Goal: Check status: Check status

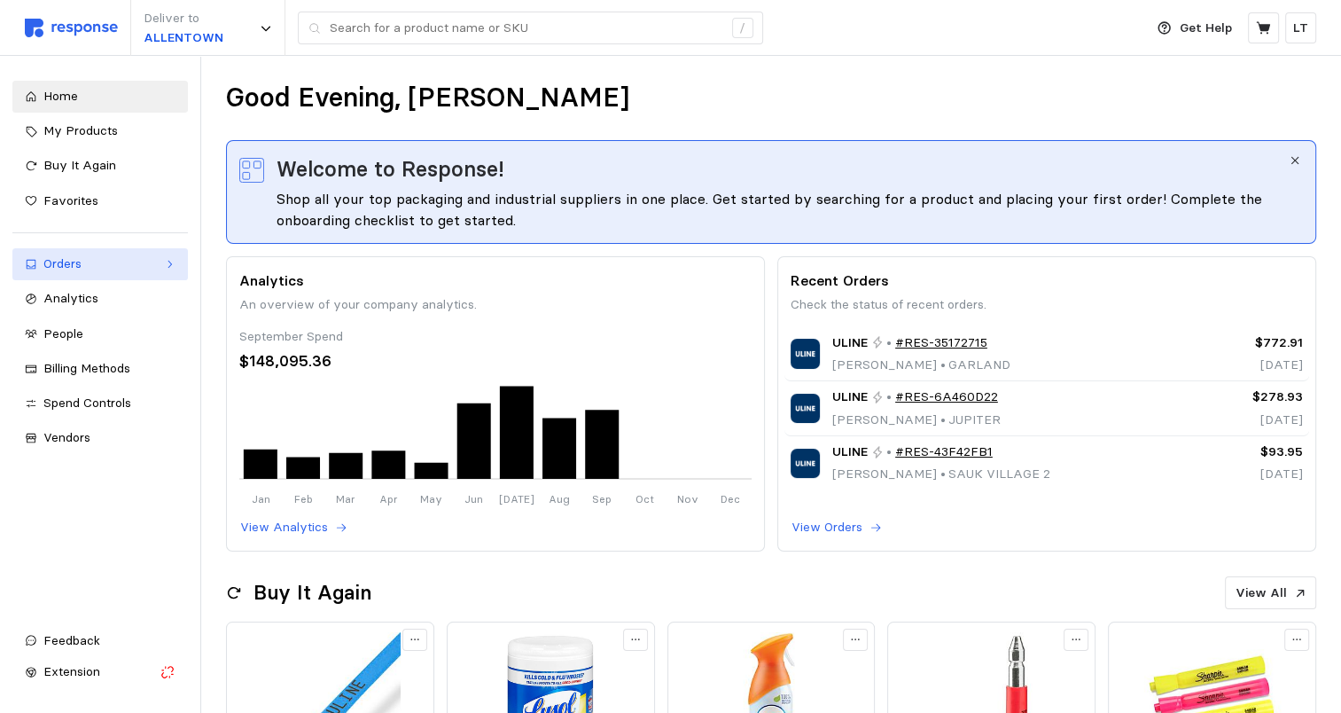
click at [103, 256] on div "Orders" at bounding box center [99, 264] width 113 height 20
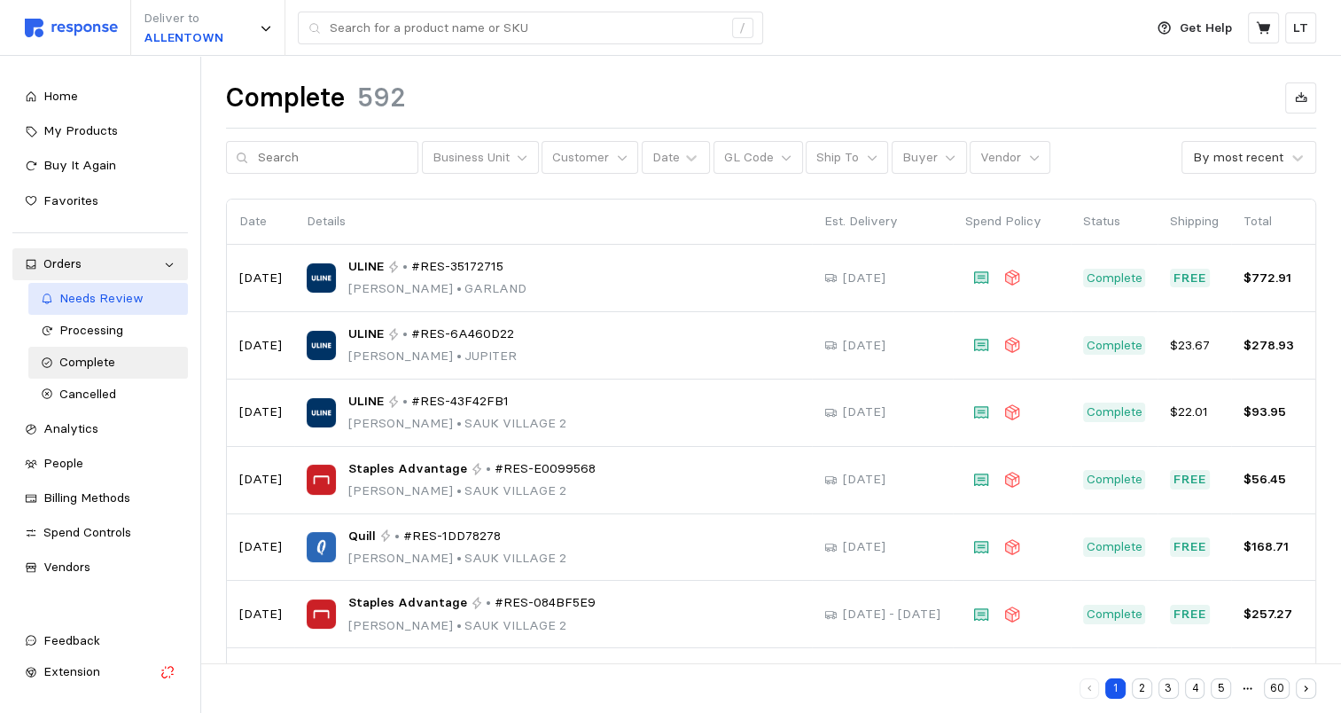
click at [93, 298] on span "Needs Review" at bounding box center [101, 298] width 84 height 16
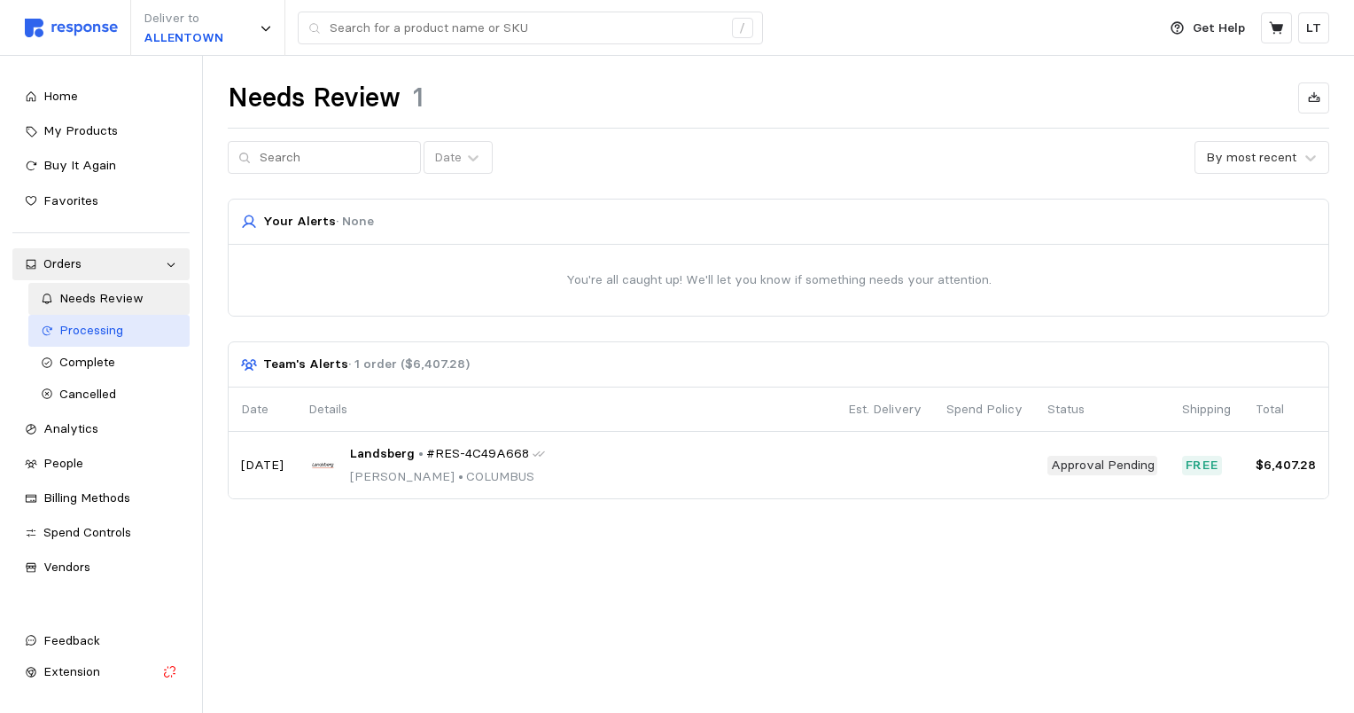
click at [109, 338] on div "Processing" at bounding box center [118, 331] width 119 height 20
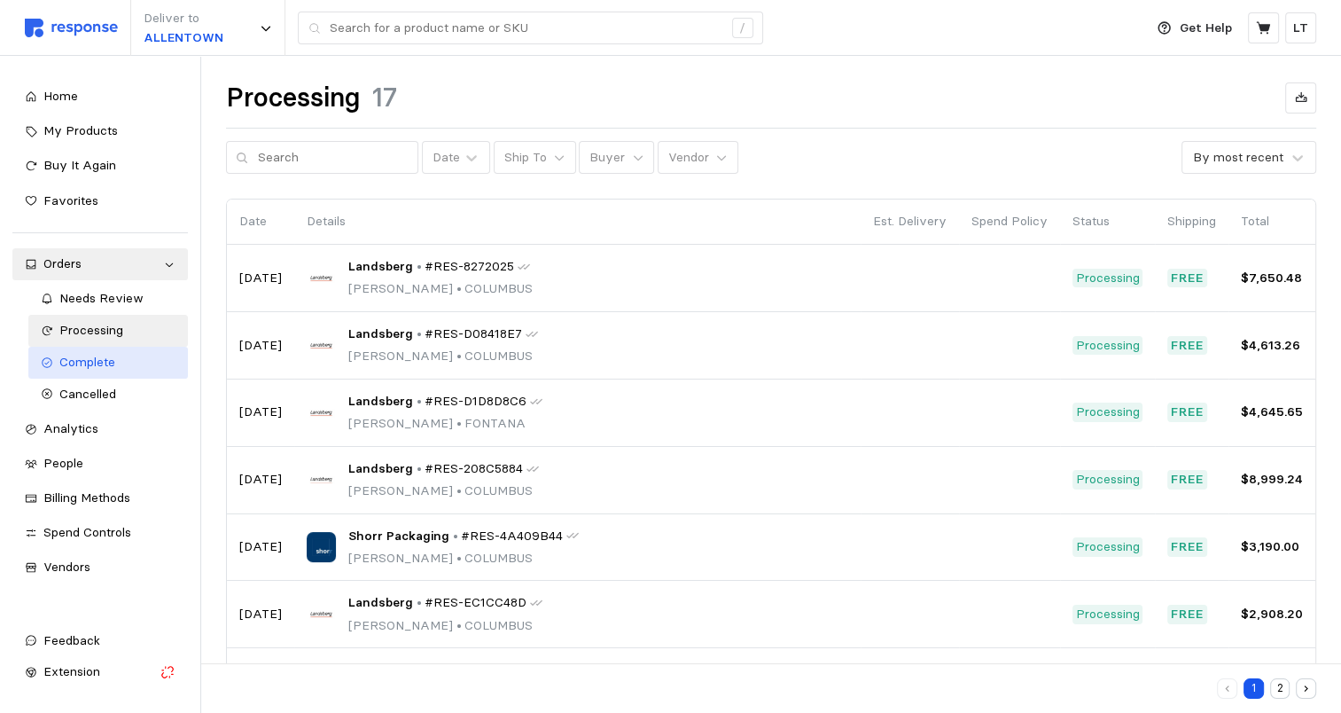
click at [106, 360] on span "Complete" at bounding box center [87, 362] width 56 height 16
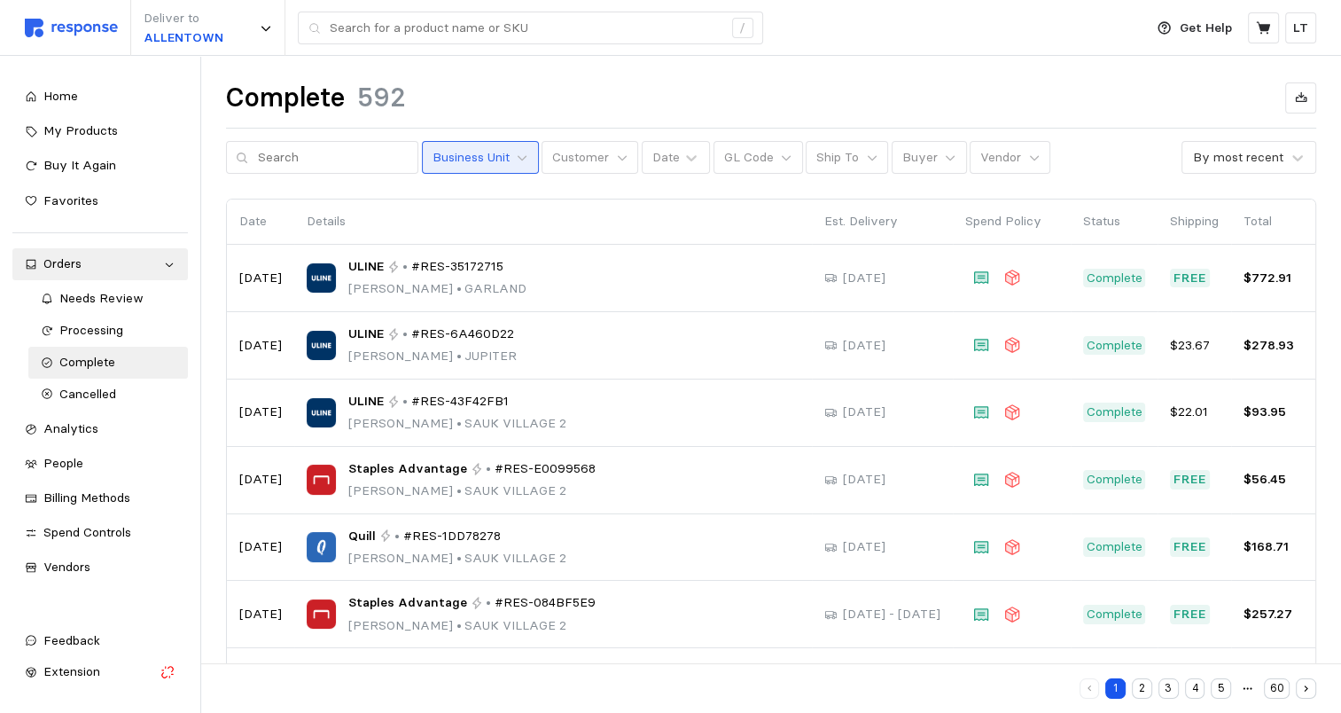
click at [478, 148] on p "Business Unit" at bounding box center [470, 158] width 77 height 20
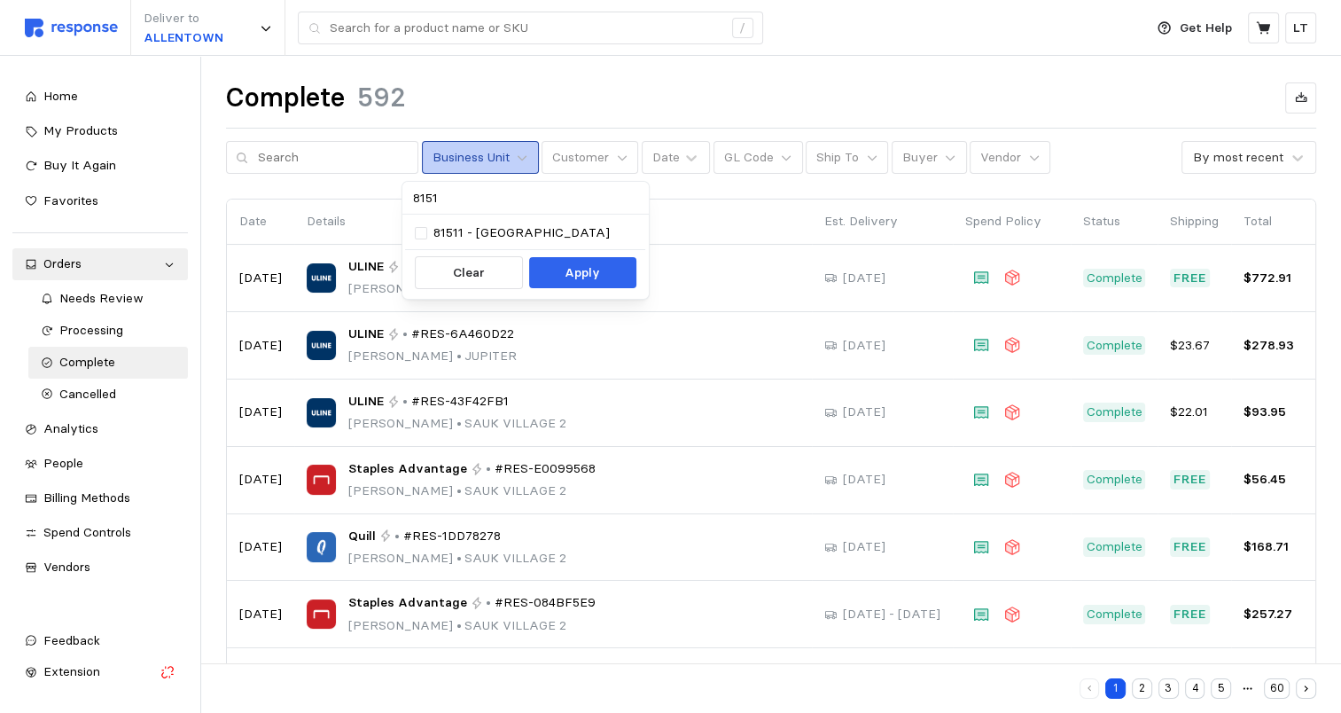
type input "81511"
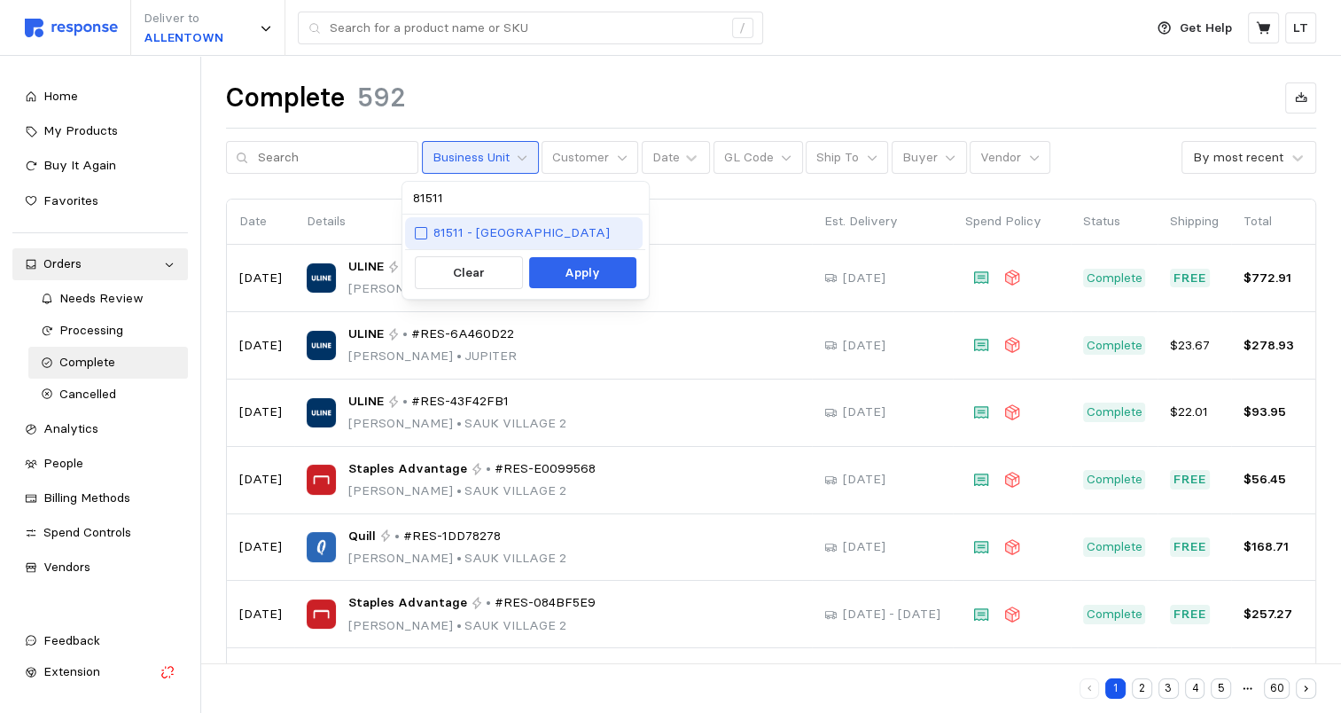
click at [416, 238] on div at bounding box center [421, 233] width 12 height 12
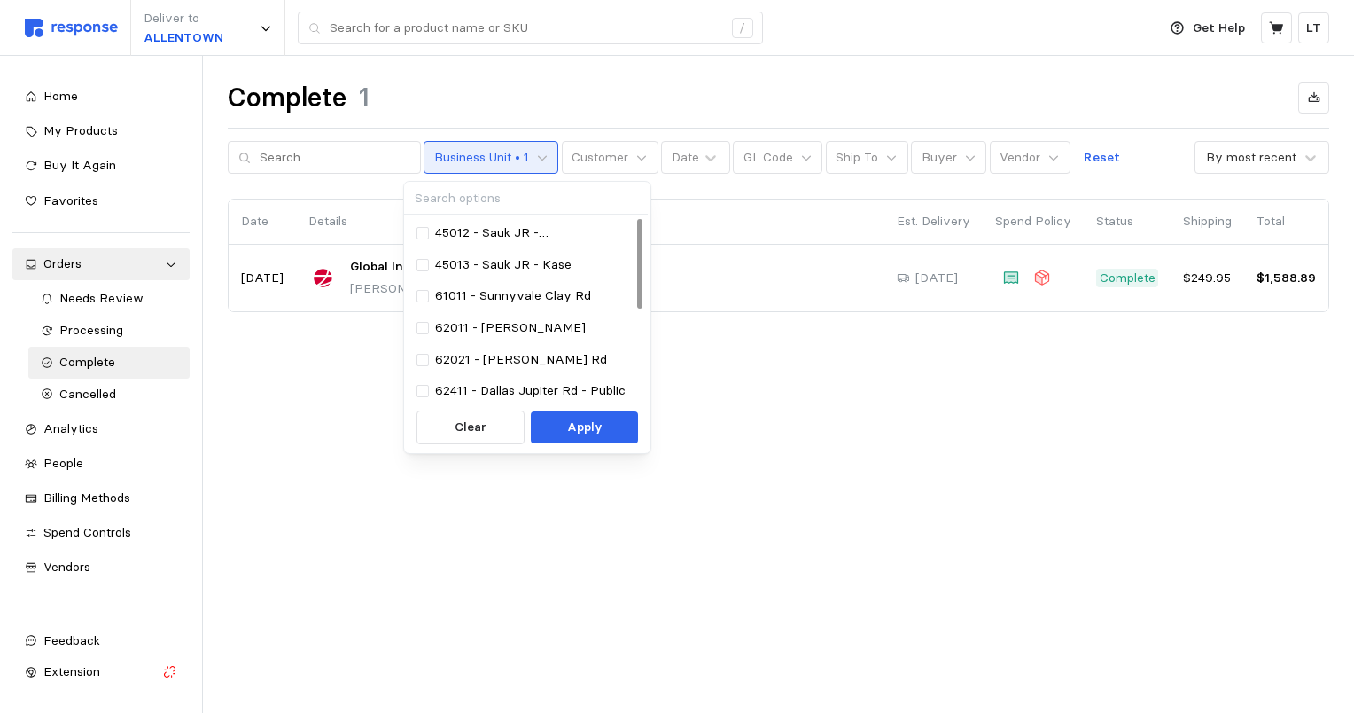
click at [306, 415] on main "Complete 1 Business Unit • 1 Customer Date GL Code Ship To Buyer Vendor Reset B…" at bounding box center [677, 356] width 1354 height 713
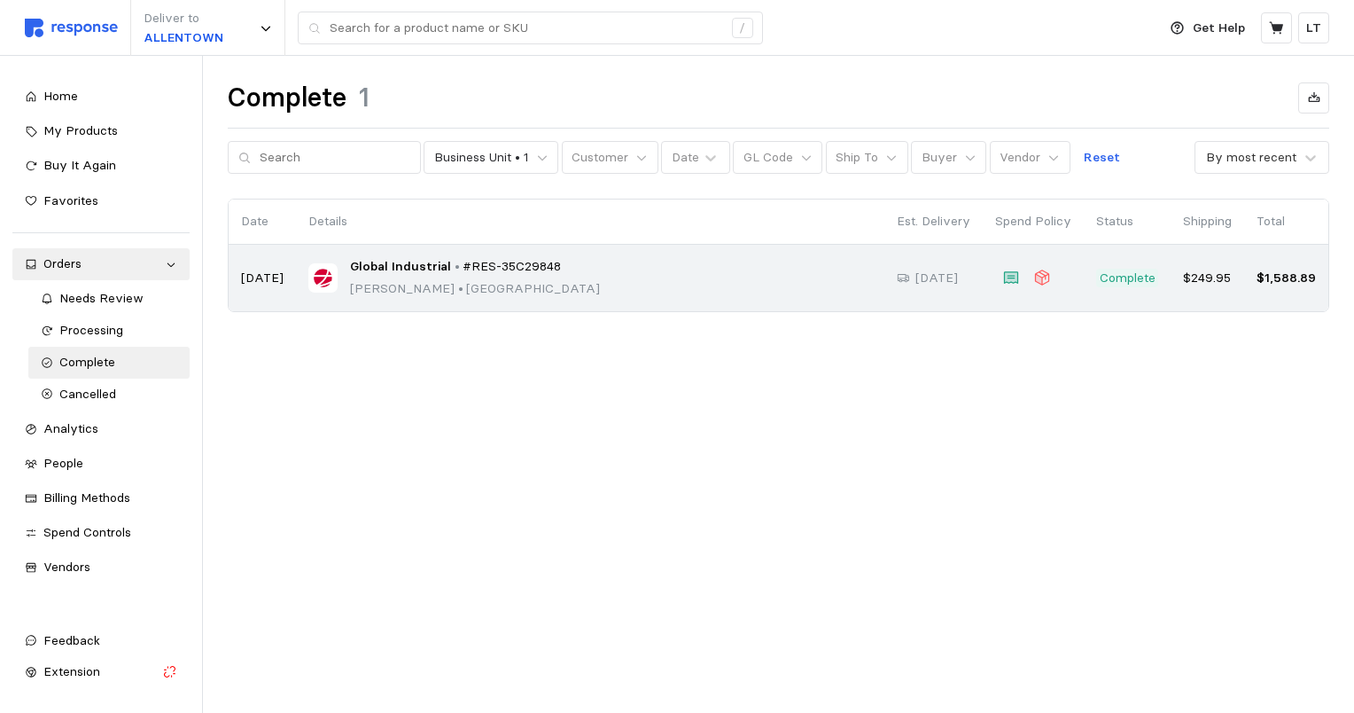
click at [296, 286] on td "Global Industrial • #RES-35C29848 [PERSON_NAME][GEOGRAPHIC_DATA]" at bounding box center [590, 278] width 589 height 66
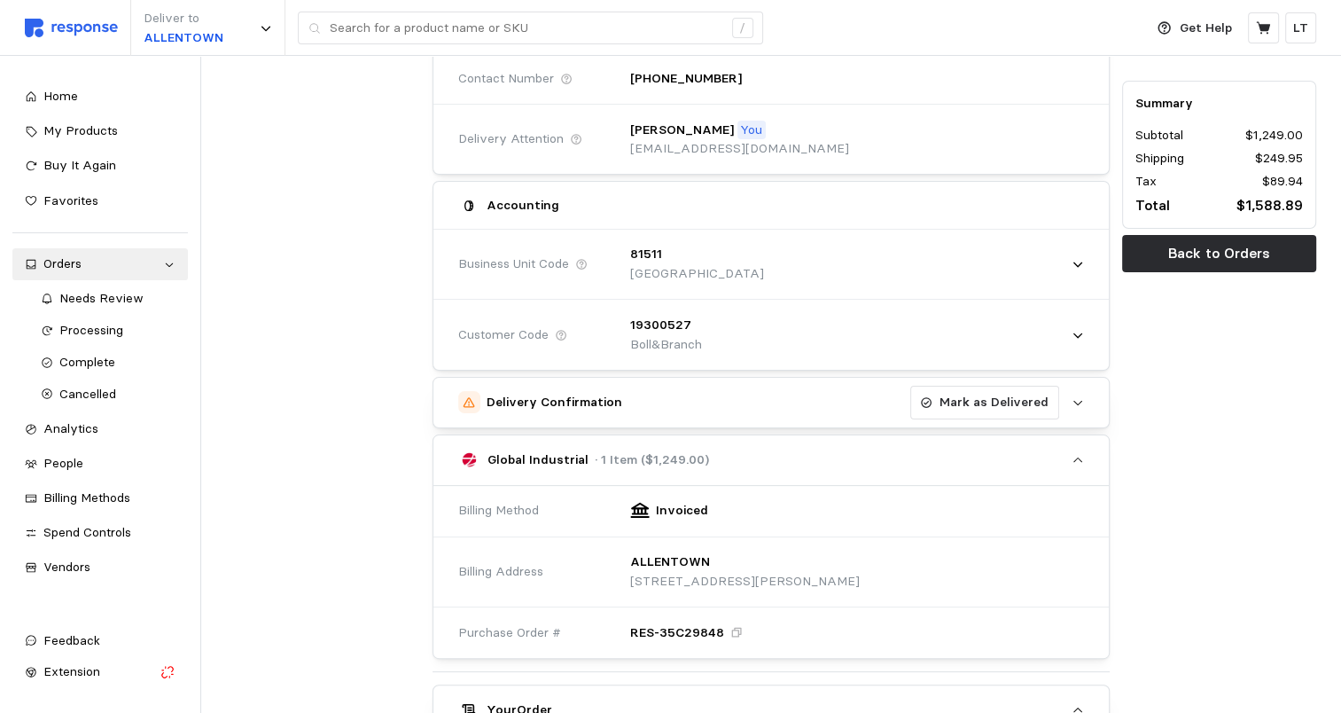
scroll to position [315, 0]
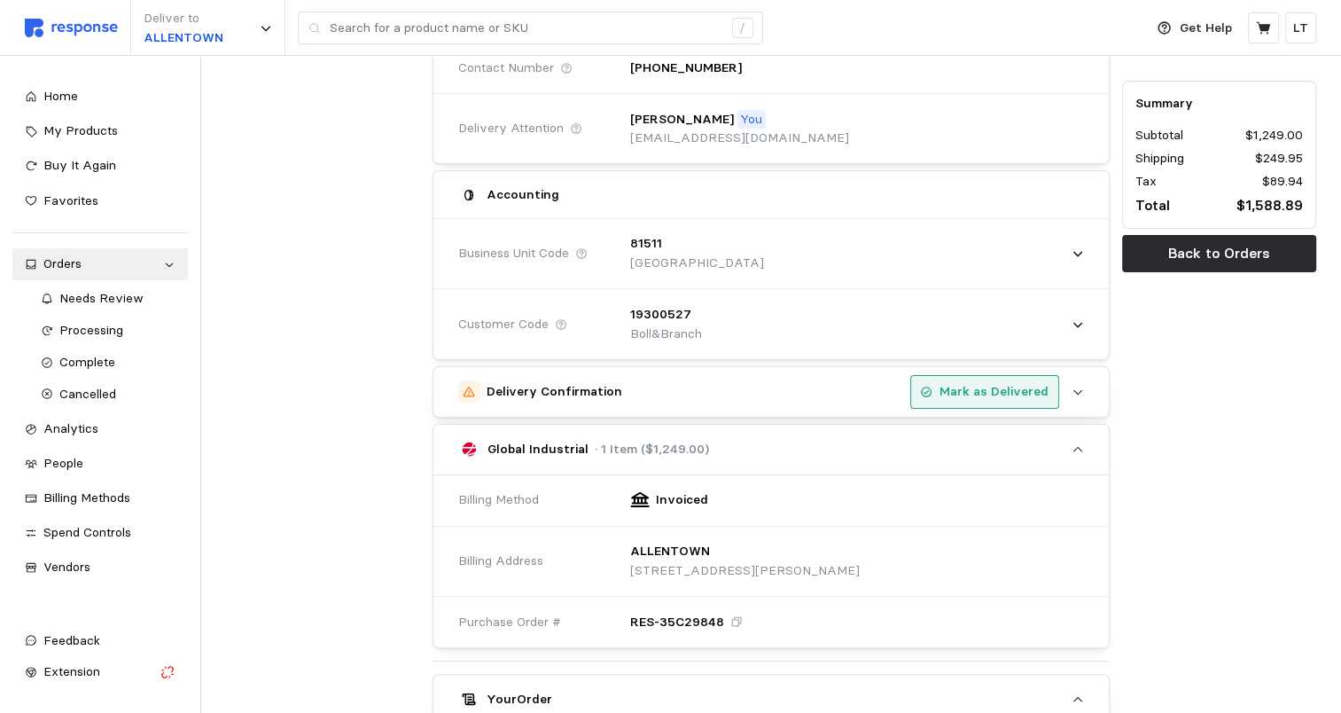
click at [672, 386] on p "Mark as Delivered" at bounding box center [994, 392] width 109 height 20
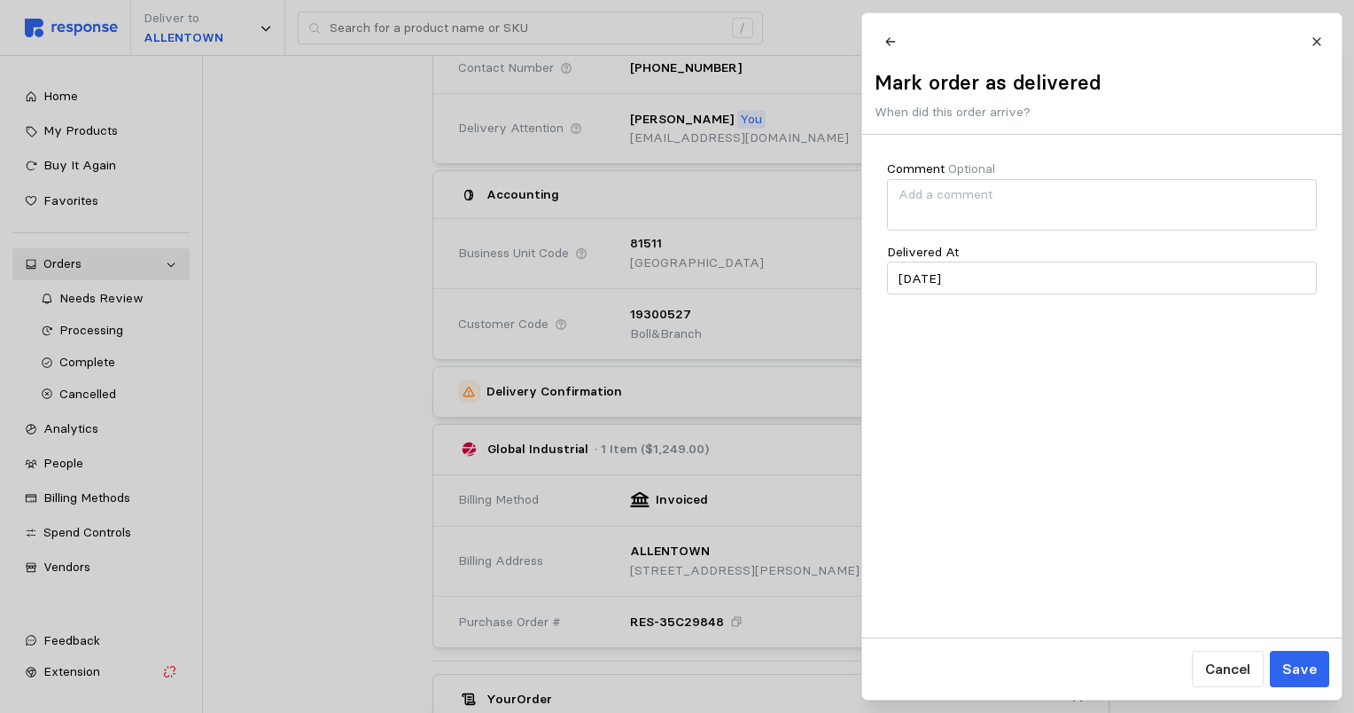
click at [672, 412] on div at bounding box center [677, 356] width 1354 height 713
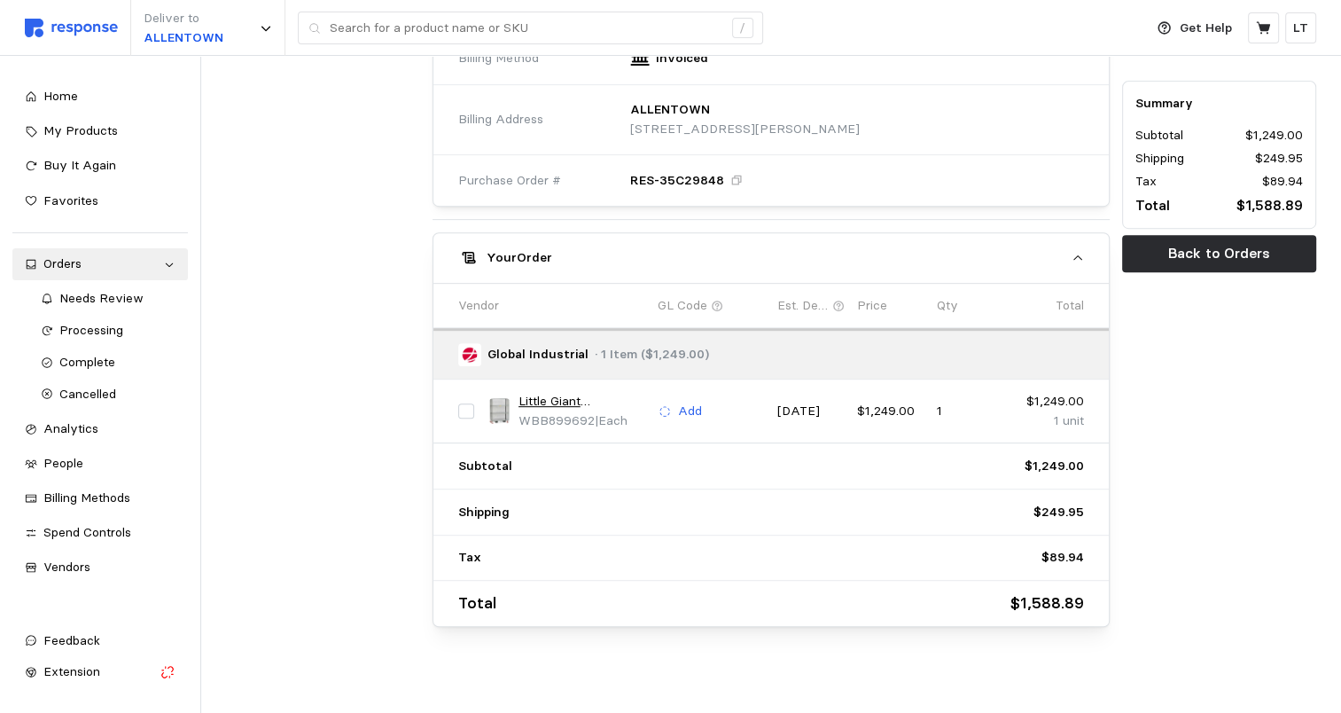
scroll to position [764, 0]
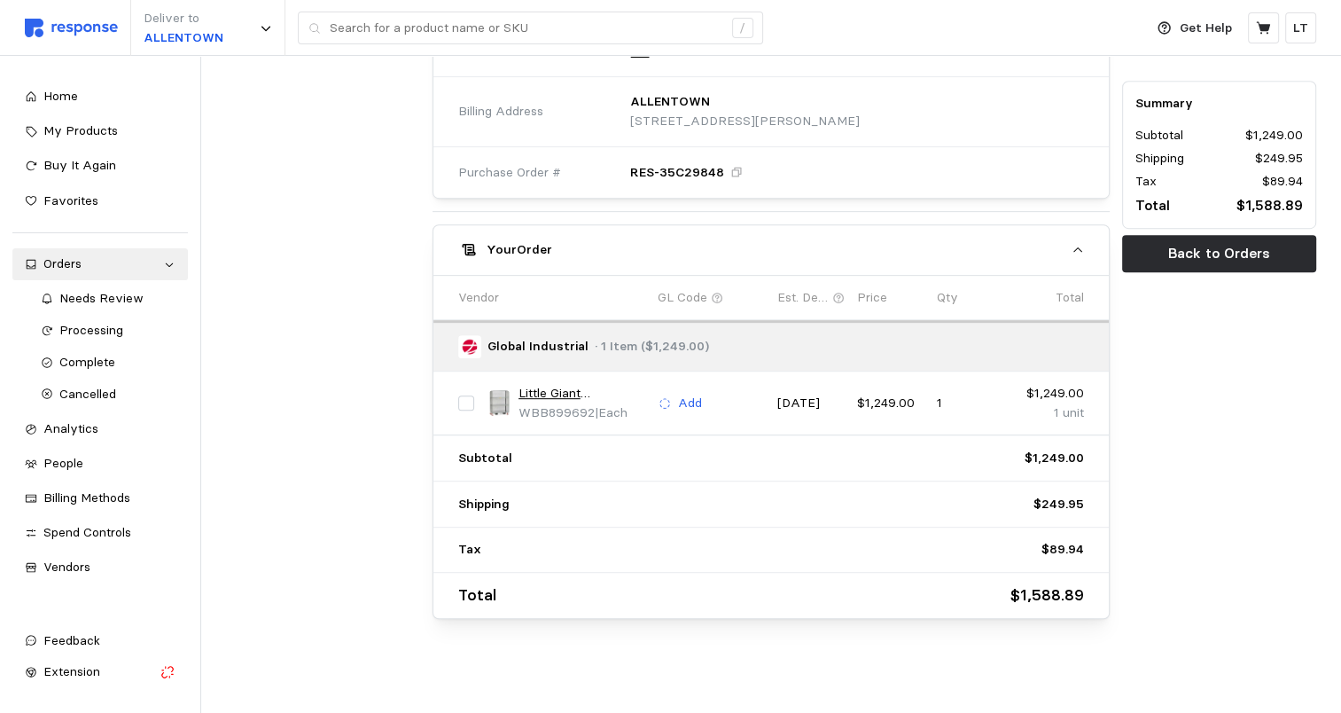
click at [672, 394] on p "[DATE]" at bounding box center [810, 404] width 67 height 20
